Goal: Task Accomplishment & Management: Manage account settings

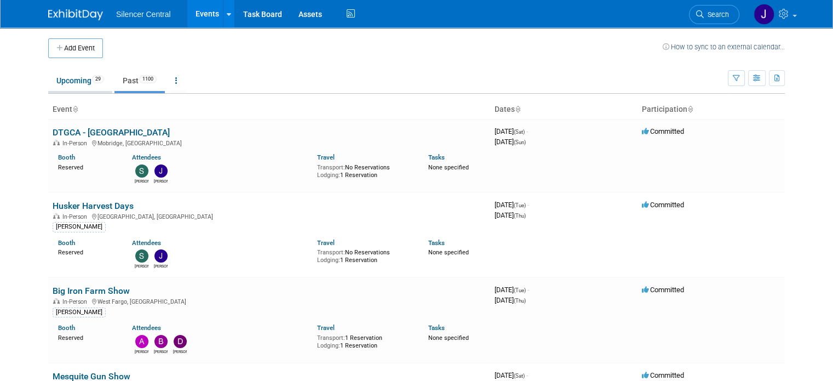
click at [69, 82] on link "Upcoming 29" at bounding box center [80, 80] width 64 height 21
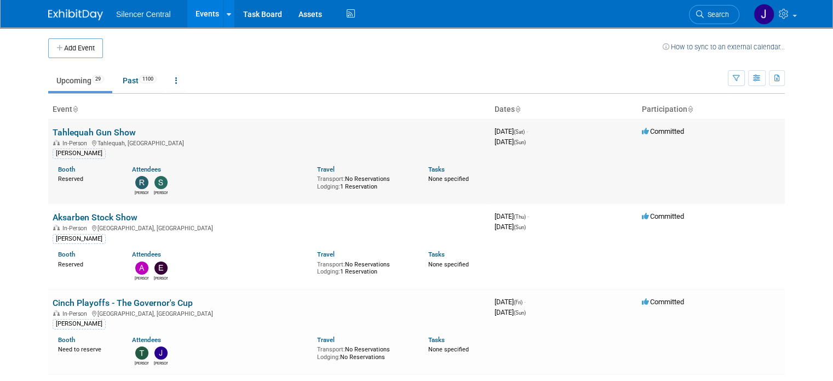
click at [103, 131] on link "Tahlequah Gun Show" at bounding box center [94, 132] width 83 height 10
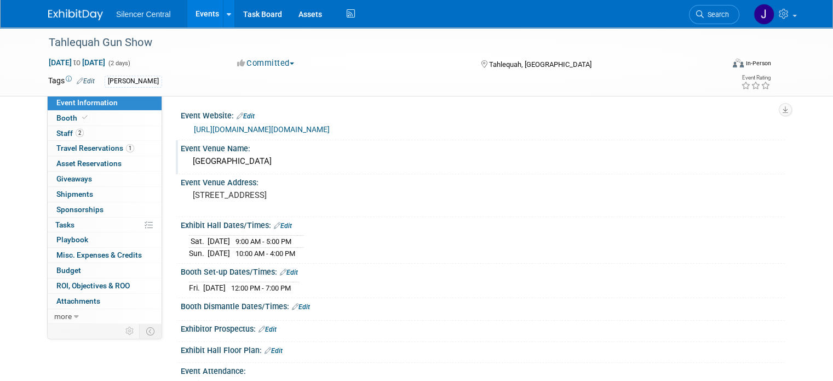
click at [247, 157] on div "Cherokee Community Building" at bounding box center [483, 161] width 588 height 17
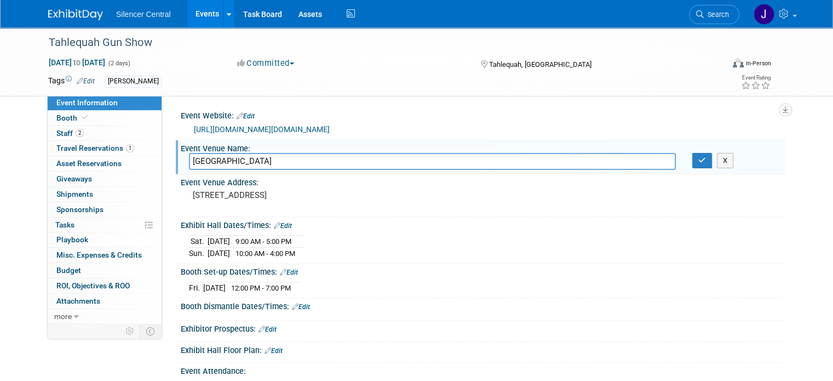
click at [247, 157] on input "Cherokee Community Building" at bounding box center [432, 161] width 487 height 17
click at [235, 192] on pre "908 S College Ave, Tahlequah, OK 74464" at bounding box center [307, 195] width 228 height 10
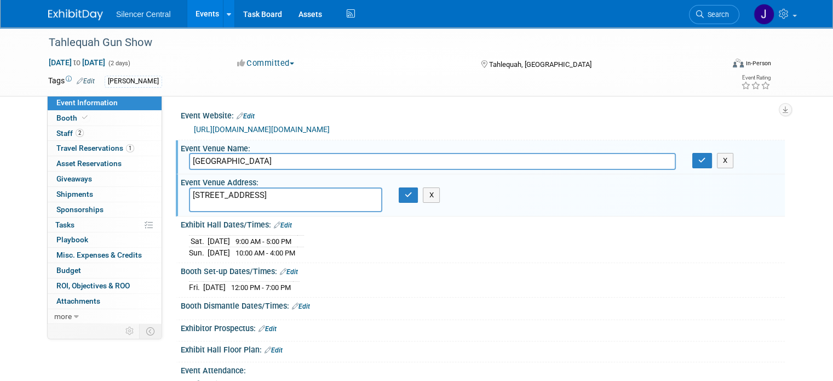
click at [235, 192] on textarea "908 S College Ave, Tahlequah, OK 74464" at bounding box center [285, 199] width 193 height 25
click at [431, 192] on button "X" at bounding box center [431, 194] width 17 height 15
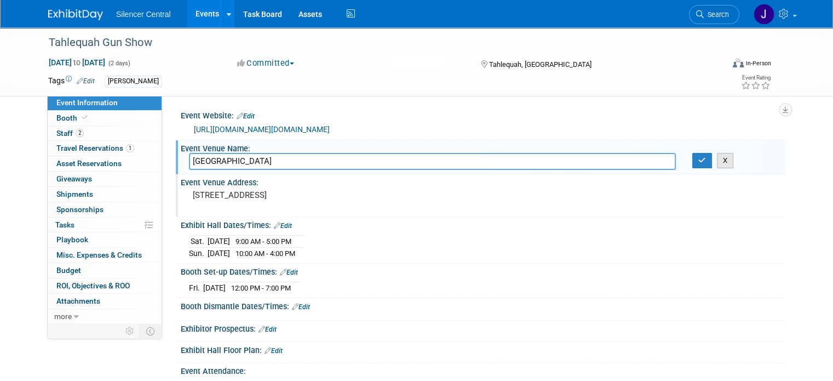
click at [728, 160] on button "X" at bounding box center [725, 160] width 17 height 15
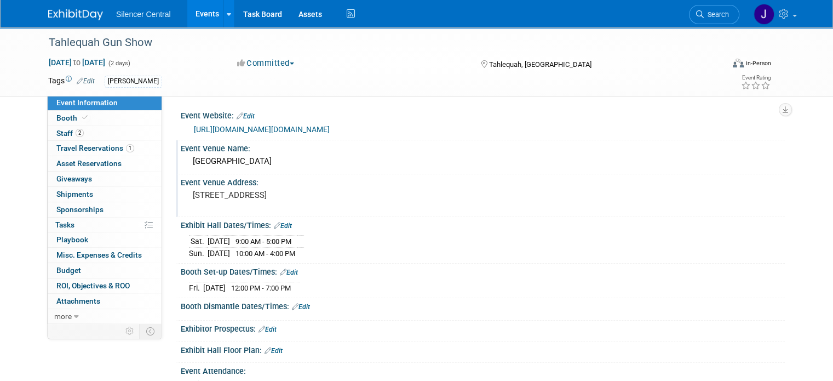
scroll to position [55, 0]
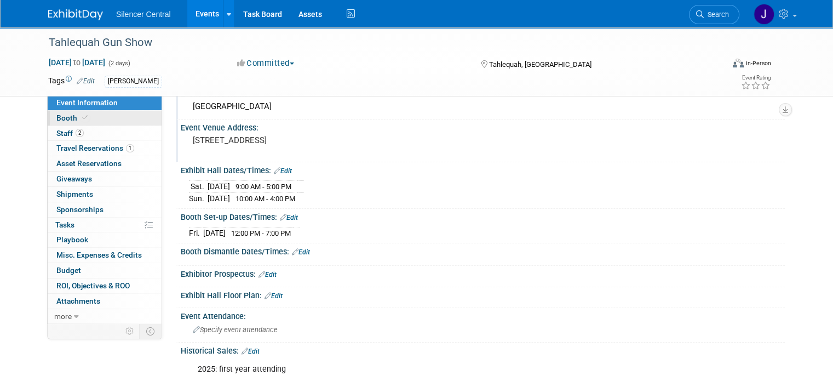
click at [82, 119] on icon at bounding box center [84, 118] width 5 height 6
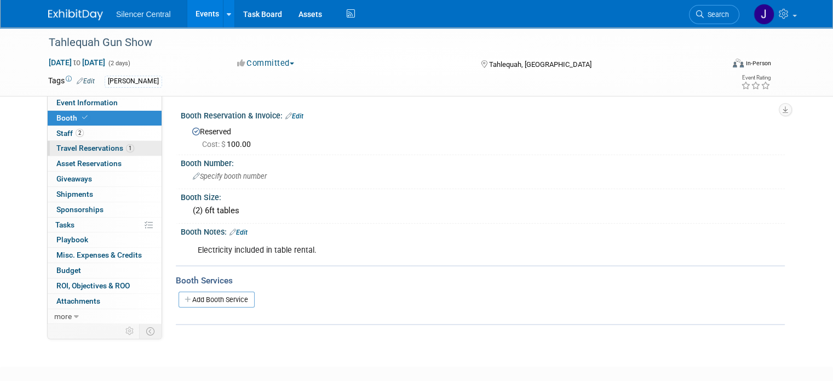
click at [85, 148] on span "Travel Reservations 1" at bounding box center [95, 148] width 78 height 9
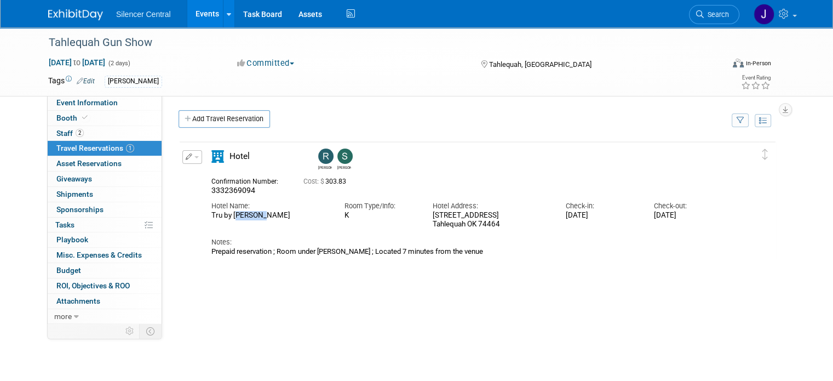
click at [233, 214] on div "Tru by Hilton Tahlequah" at bounding box center [269, 215] width 116 height 9
copy div "Tru by Hilton Tahlequah"
click at [245, 208] on div "Hotel Name:" at bounding box center [269, 206] width 116 height 10
drag, startPoint x: 203, startPoint y: 214, endPoint x: 278, endPoint y: 212, distance: 75.1
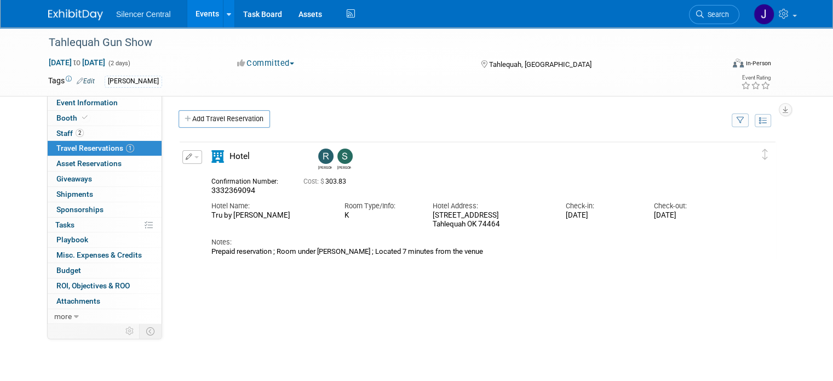
click at [278, 212] on div "Tru by Hilton Tahlequah" at bounding box center [269, 215] width 116 height 9
copy div "Tru by Hilton Tahlequah"
drag, startPoint x: 505, startPoint y: 221, endPoint x: 421, endPoint y: 214, distance: 84.7
click at [421, 214] on div "Hotel Name: Tru by Hilton Tahlequah Room Type/Info: K" at bounding box center [468, 212] width 531 height 33
click at [455, 212] on div "3457 Cherokee Springs Rd Tahlequah OK 74464" at bounding box center [491, 220] width 116 height 19
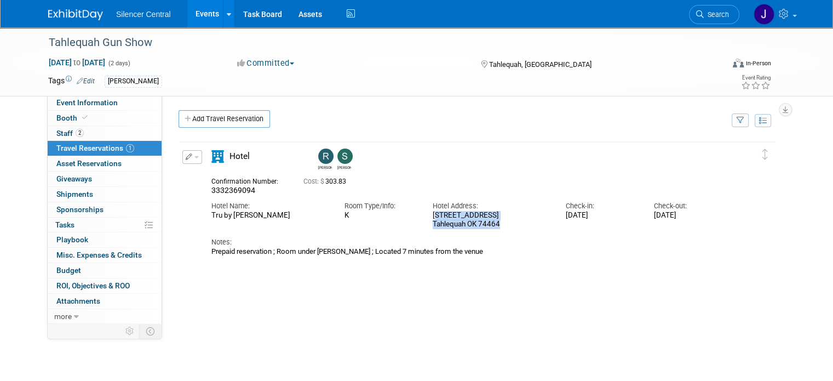
drag, startPoint x: 500, startPoint y: 225, endPoint x: 427, endPoint y: 216, distance: 73.9
click at [427, 216] on div "Hotel Address: 3457 Cherokee Springs Rd Tahlequah OK 74464" at bounding box center [491, 212] width 133 height 33
copy div "3457 Cherokee Springs Rd Tahlequah OK 74464"
click at [182, 160] on button "button" at bounding box center [192, 157] width 20 height 14
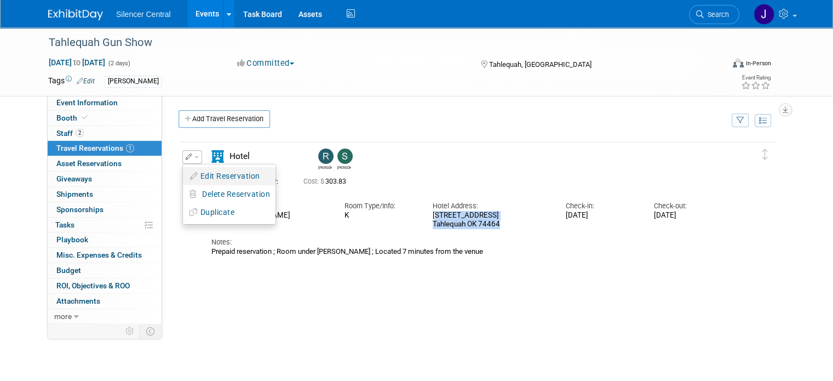
click at [190, 173] on icon "button" at bounding box center [194, 176] width 9 height 8
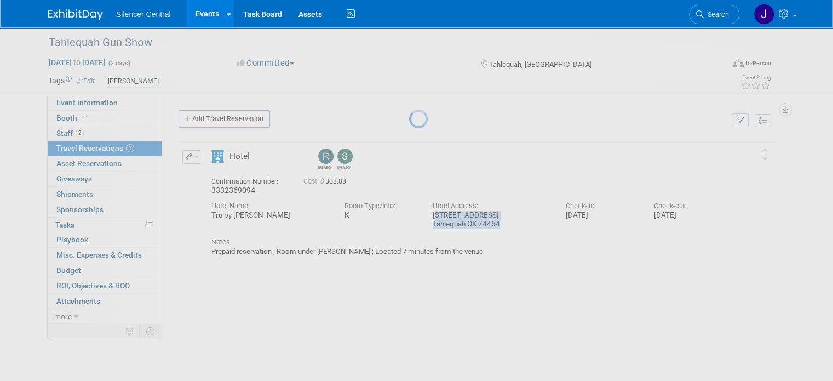
select select "8"
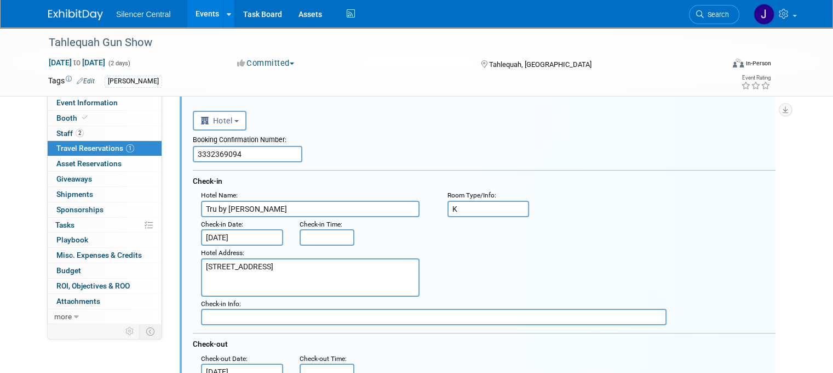
scroll to position [127, 0]
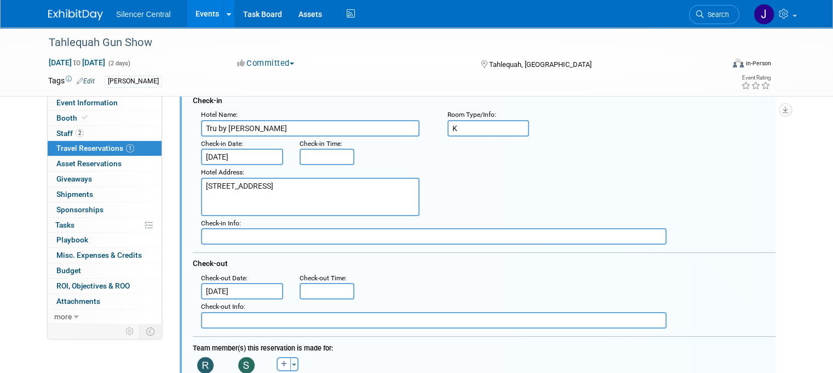
click at [236, 291] on input "Sep 18, 2025" at bounding box center [242, 291] width 82 height 16
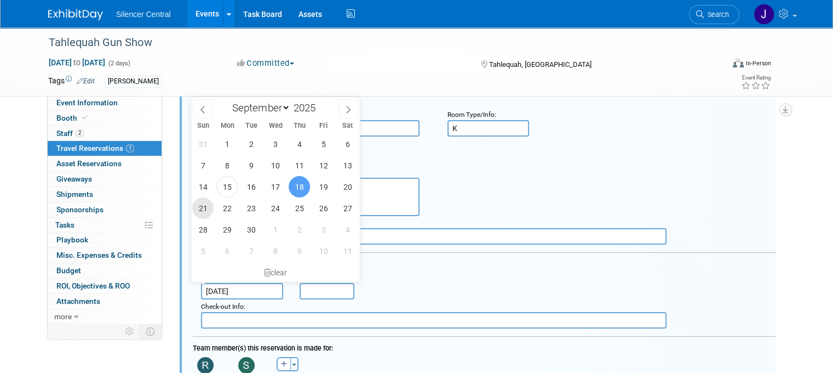
click at [209, 210] on span "21" at bounding box center [202, 207] width 21 height 21
type input "Sep 21, 2025"
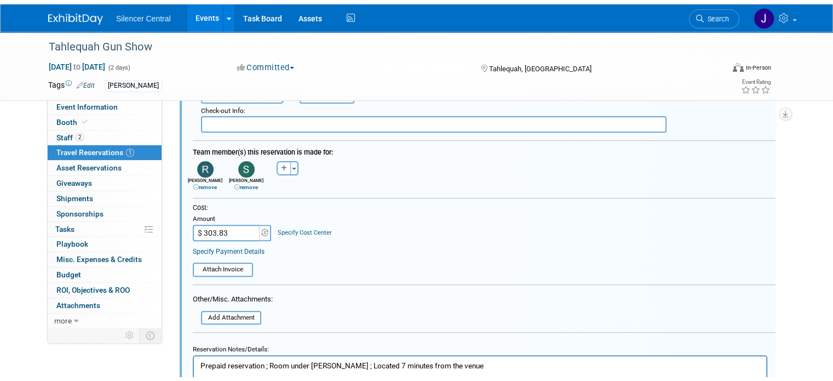
scroll to position [455, 0]
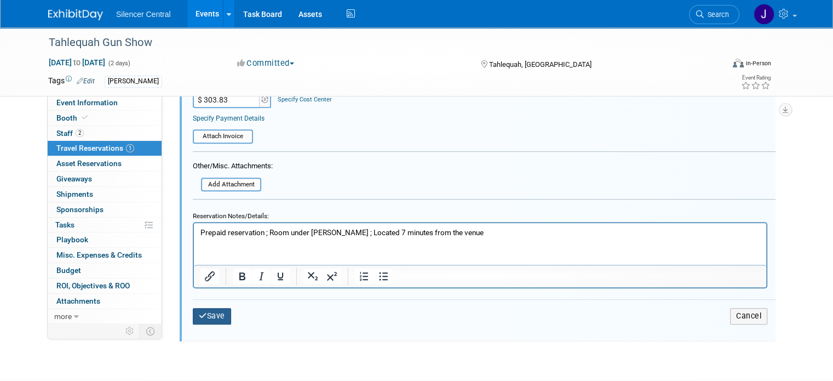
click at [199, 312] on icon "submit" at bounding box center [203, 316] width 8 height 8
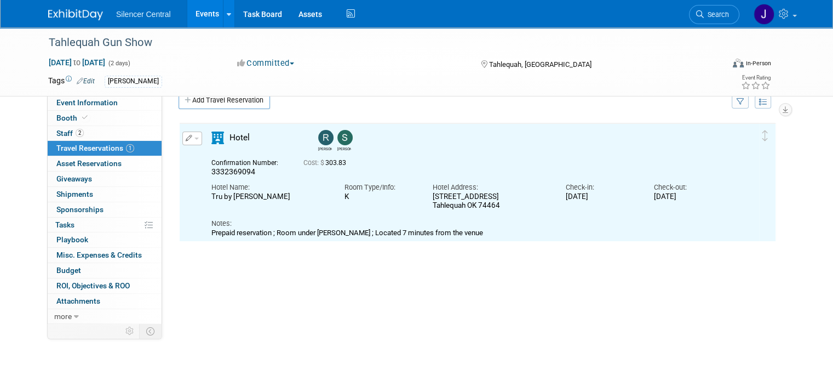
scroll to position [17, 0]
